Goal: Task Accomplishment & Management: Manage account settings

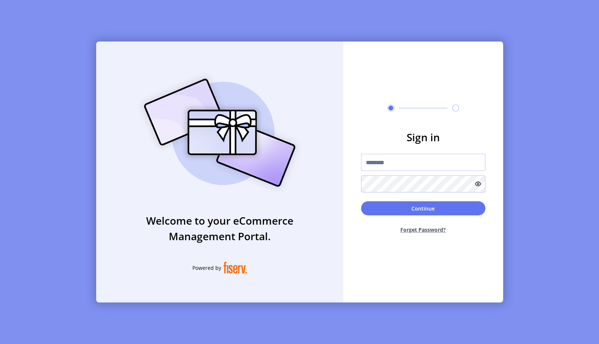
click at [393, 164] on input "text" at bounding box center [423, 162] width 124 height 17
type input "**********"
click at [420, 206] on button "Continue" at bounding box center [423, 208] width 124 height 14
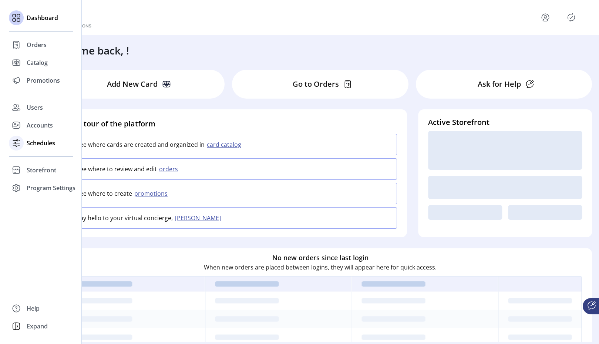
click at [14, 142] on icon at bounding box center [16, 143] width 12 height 12
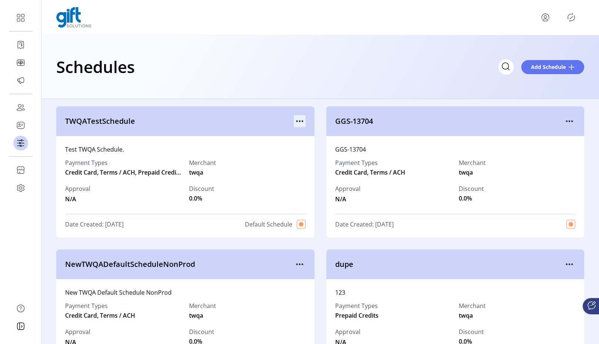
click at [303, 120] on icon "menu" at bounding box center [300, 121] width 12 height 12
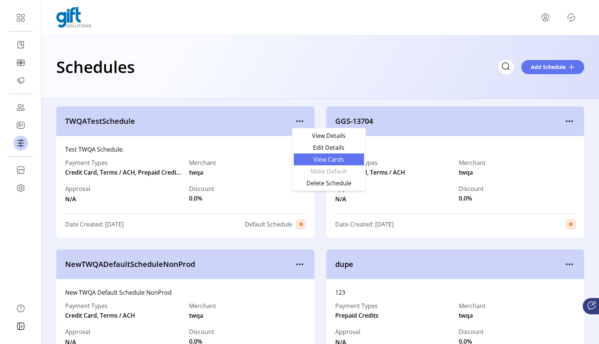
click at [324, 158] on span "View Cards" at bounding box center [328, 159] width 61 height 6
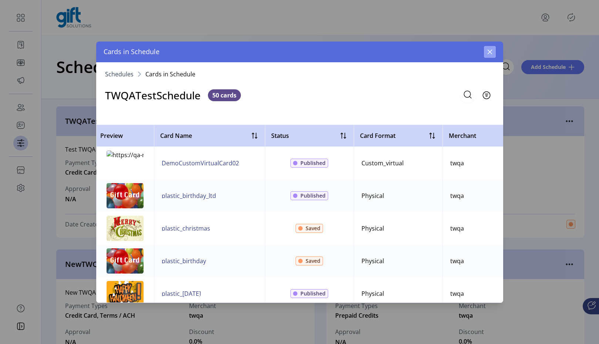
click at [490, 53] on icon "button" at bounding box center [490, 52] width 6 height 6
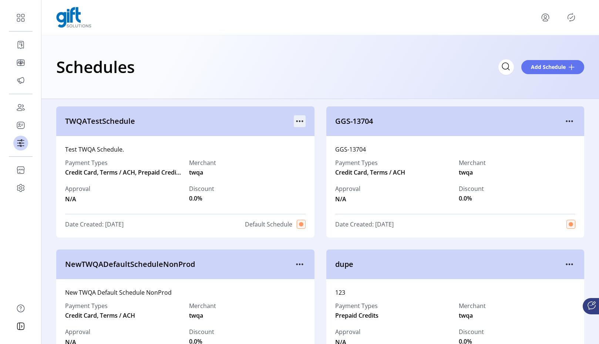
click at [299, 119] on icon "menu" at bounding box center [300, 121] width 12 height 12
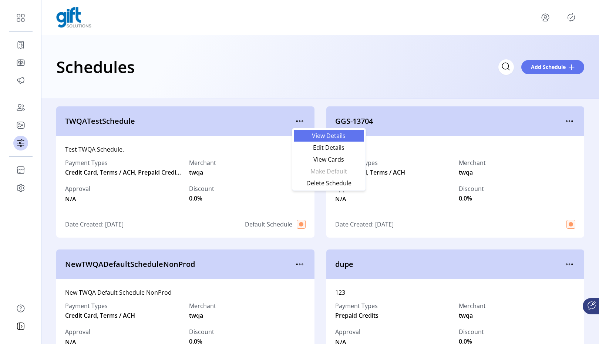
click at [314, 135] on span "View Details" at bounding box center [328, 136] width 61 height 6
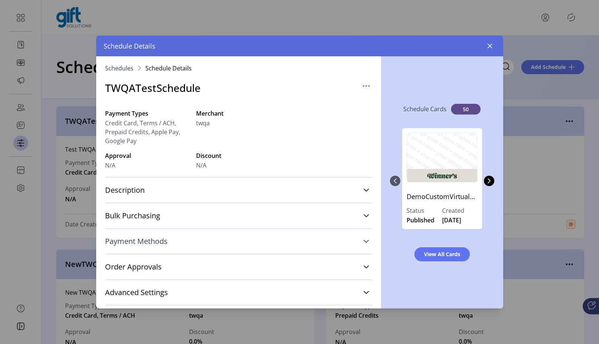
click at [363, 241] on icon at bounding box center [366, 241] width 6 height 6
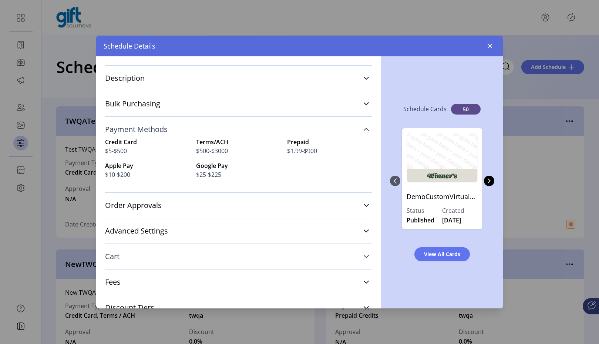
scroll to position [112, 0]
click at [357, 253] on link "Cart" at bounding box center [238, 256] width 267 height 16
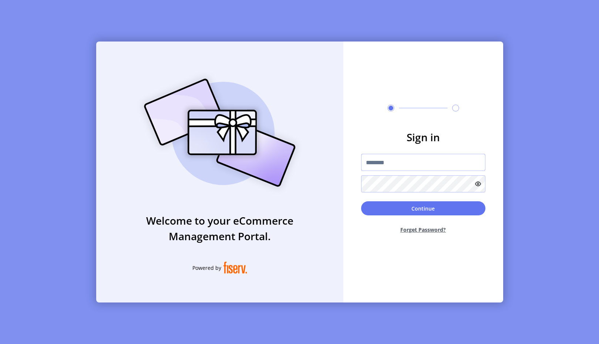
click at [429, 160] on input "text" at bounding box center [423, 162] width 124 height 17
type input "**********"
click at [361, 201] on button "Continue" at bounding box center [423, 208] width 124 height 14
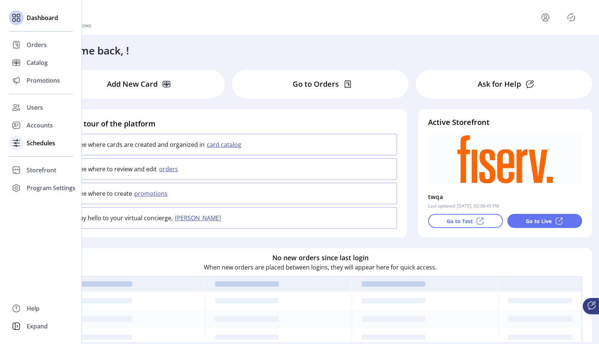
click at [32, 143] on span "Schedules" at bounding box center [41, 142] width 29 height 9
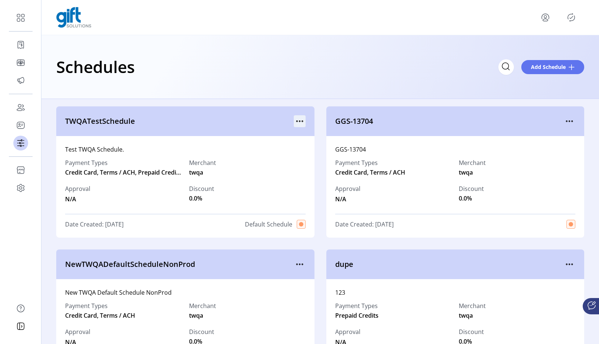
click at [302, 121] on icon "menu" at bounding box center [302, 121] width 1 height 1
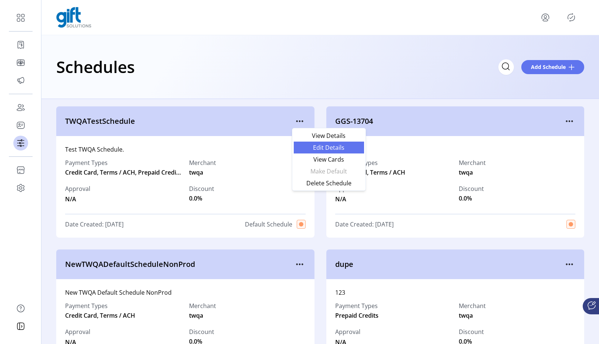
click at [315, 148] on span "Edit Details" at bounding box center [328, 147] width 61 height 6
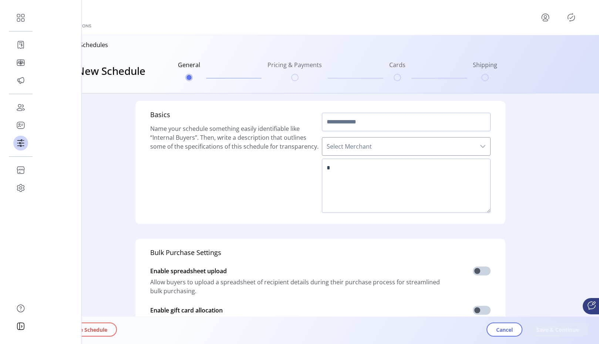
type input "**********"
type textarea "**********"
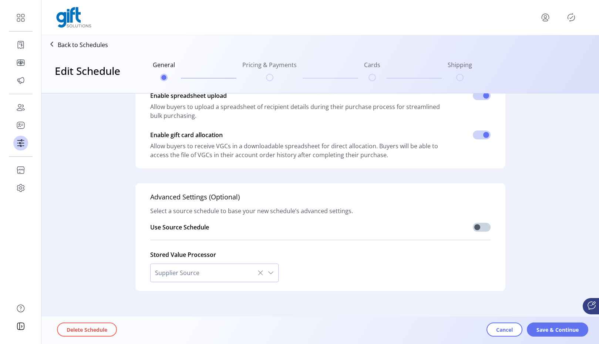
scroll to position [184, 0]
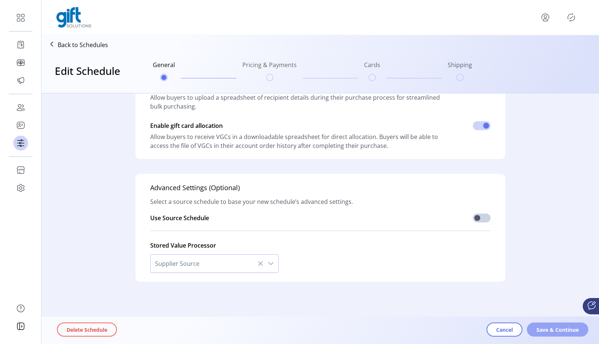
click at [554, 327] on span "Save & Continue" at bounding box center [558, 329] width 42 height 8
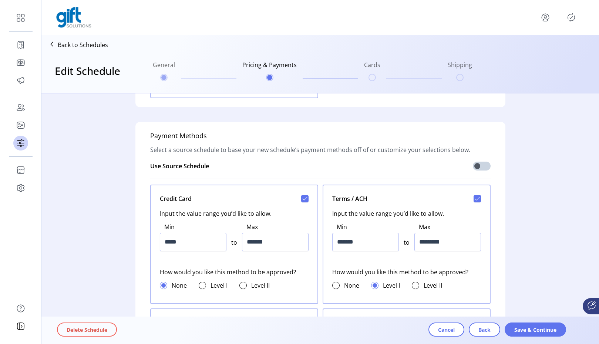
scroll to position [258, 0]
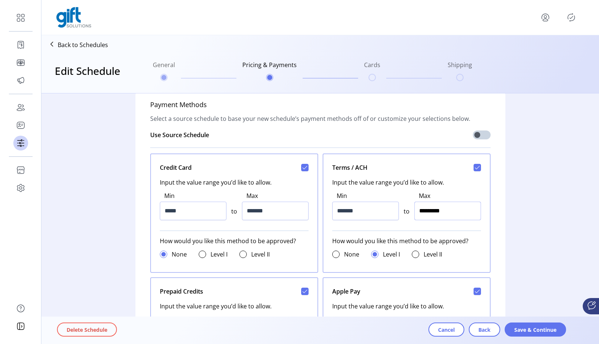
drag, startPoint x: 422, startPoint y: 212, endPoint x: 463, endPoint y: 213, distance: 41.5
click at [463, 213] on input "*********" at bounding box center [448, 210] width 67 height 19
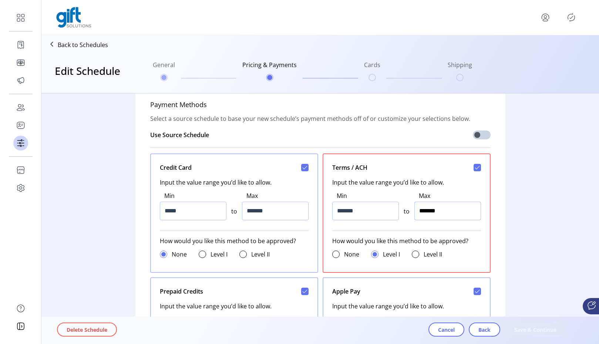
type input "*********"
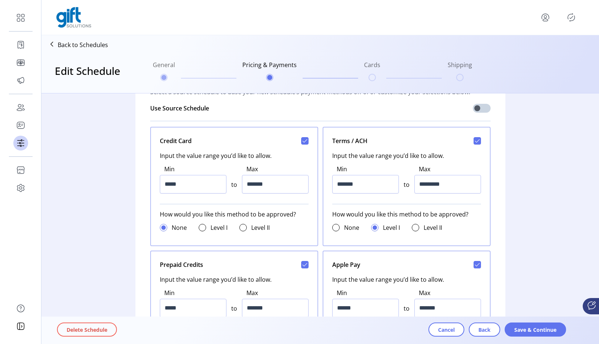
scroll to position [274, 0]
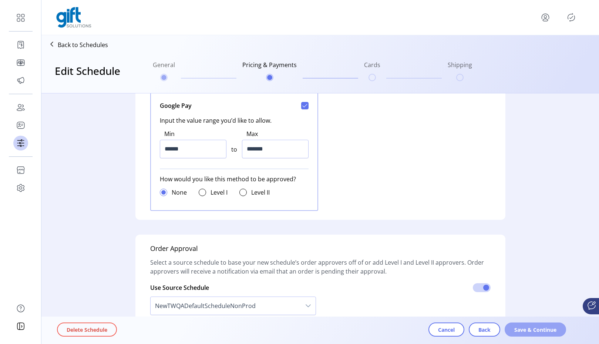
click at [539, 330] on span "Save & Continue" at bounding box center [536, 329] width 42 height 8
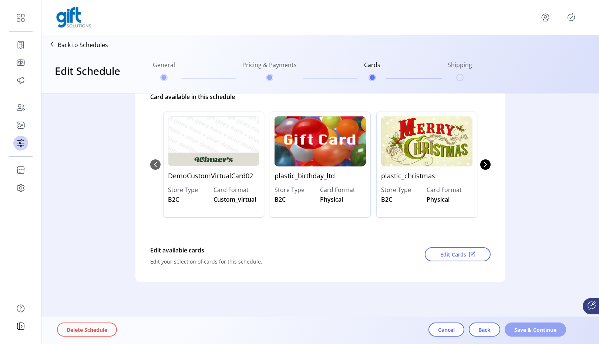
scroll to position [107, 0]
click at [539, 330] on span "Save & Continue" at bounding box center [536, 329] width 42 height 8
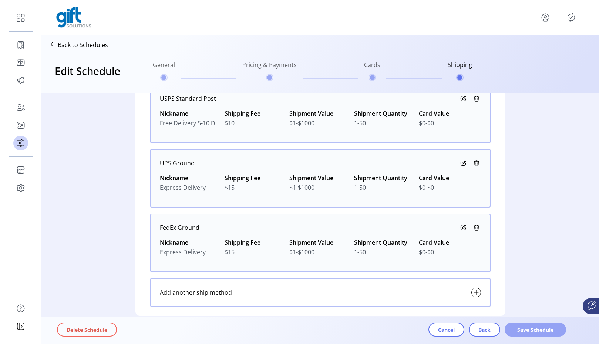
click at [539, 331] on span "Save Schedule" at bounding box center [536, 329] width 42 height 8
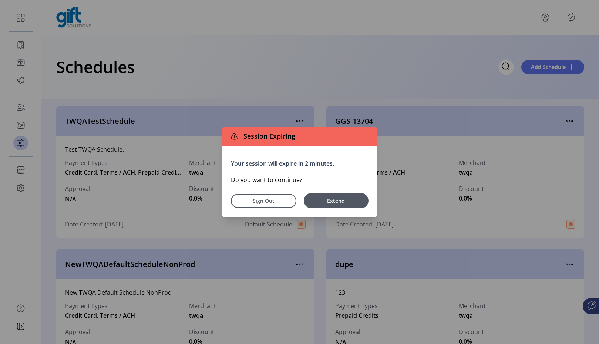
click at [337, 203] on button "Extend" at bounding box center [336, 200] width 65 height 15
